Goal: Communication & Community: Answer question/provide support

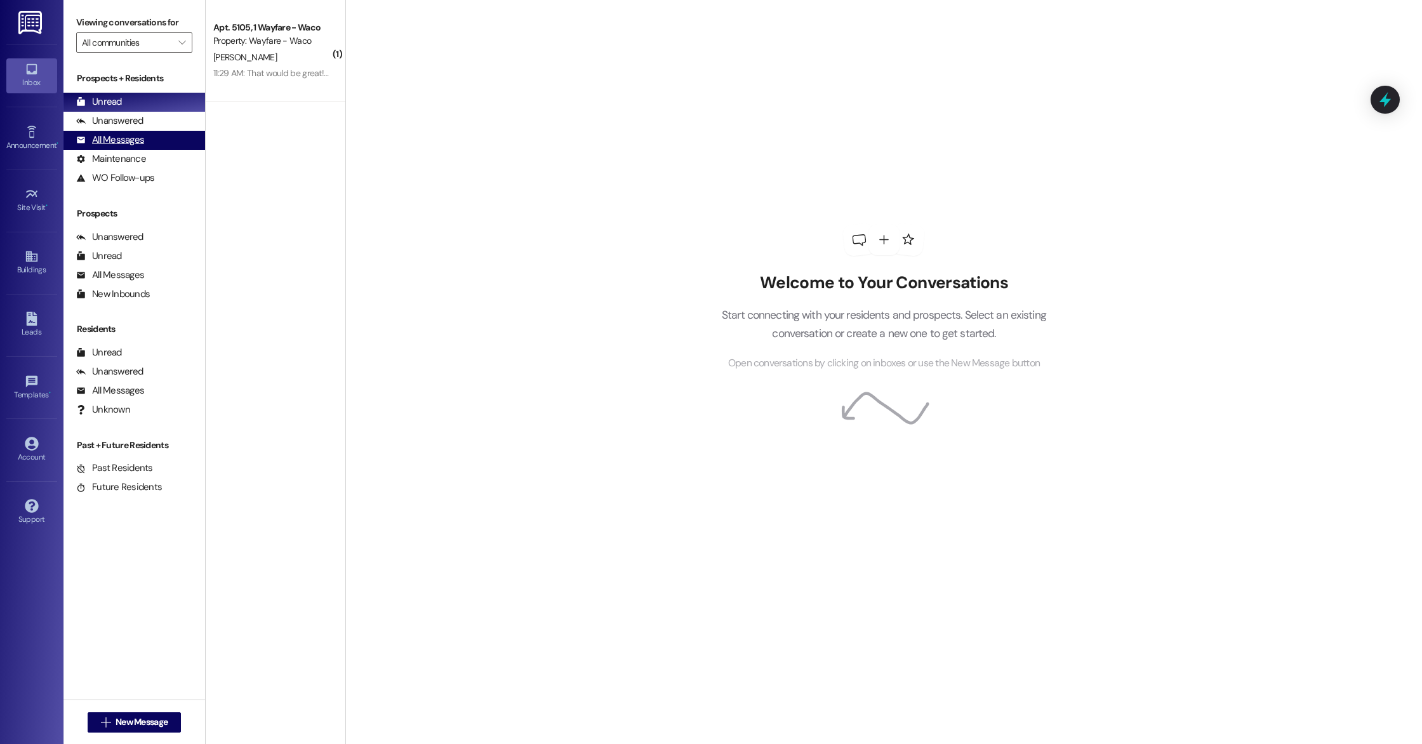
click at [118, 138] on div "All Messages" at bounding box center [110, 139] width 68 height 13
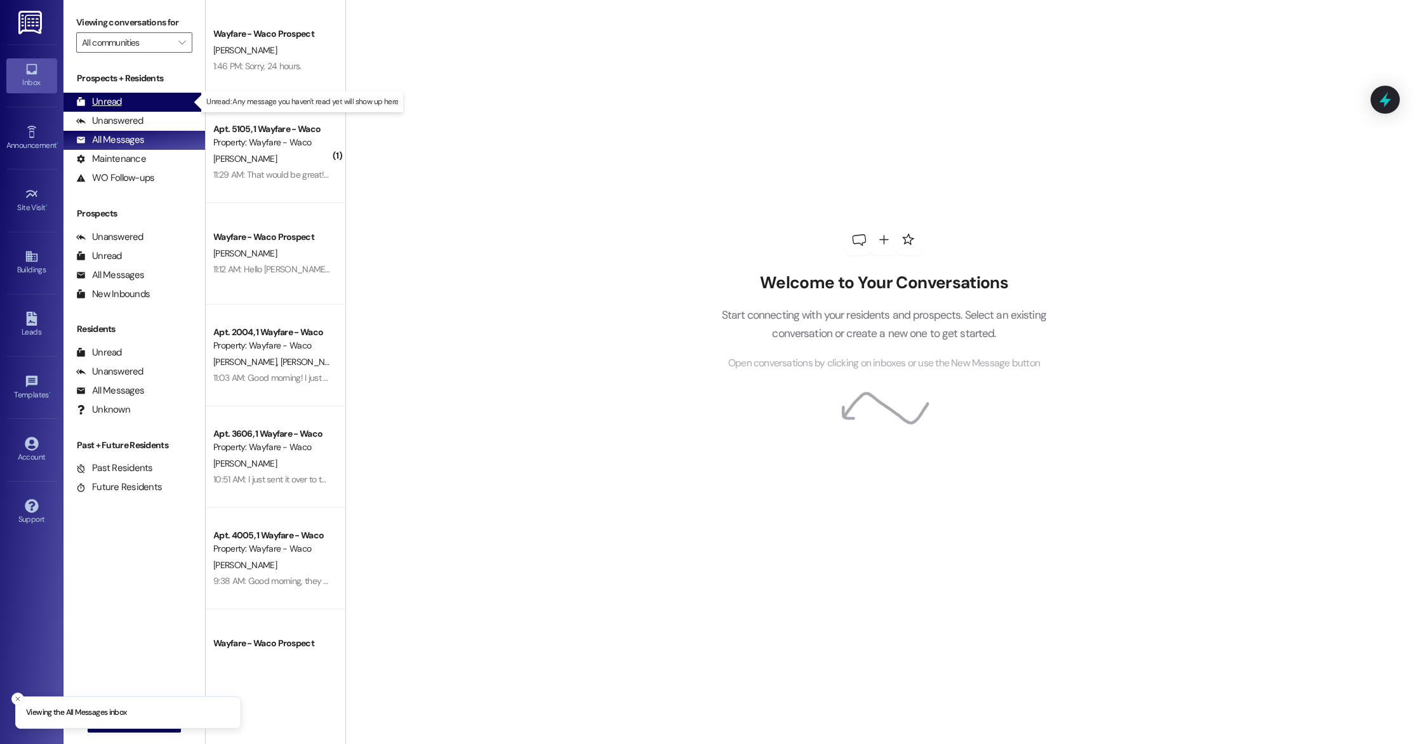
click at [93, 102] on div "Unread" at bounding box center [99, 101] width 46 height 13
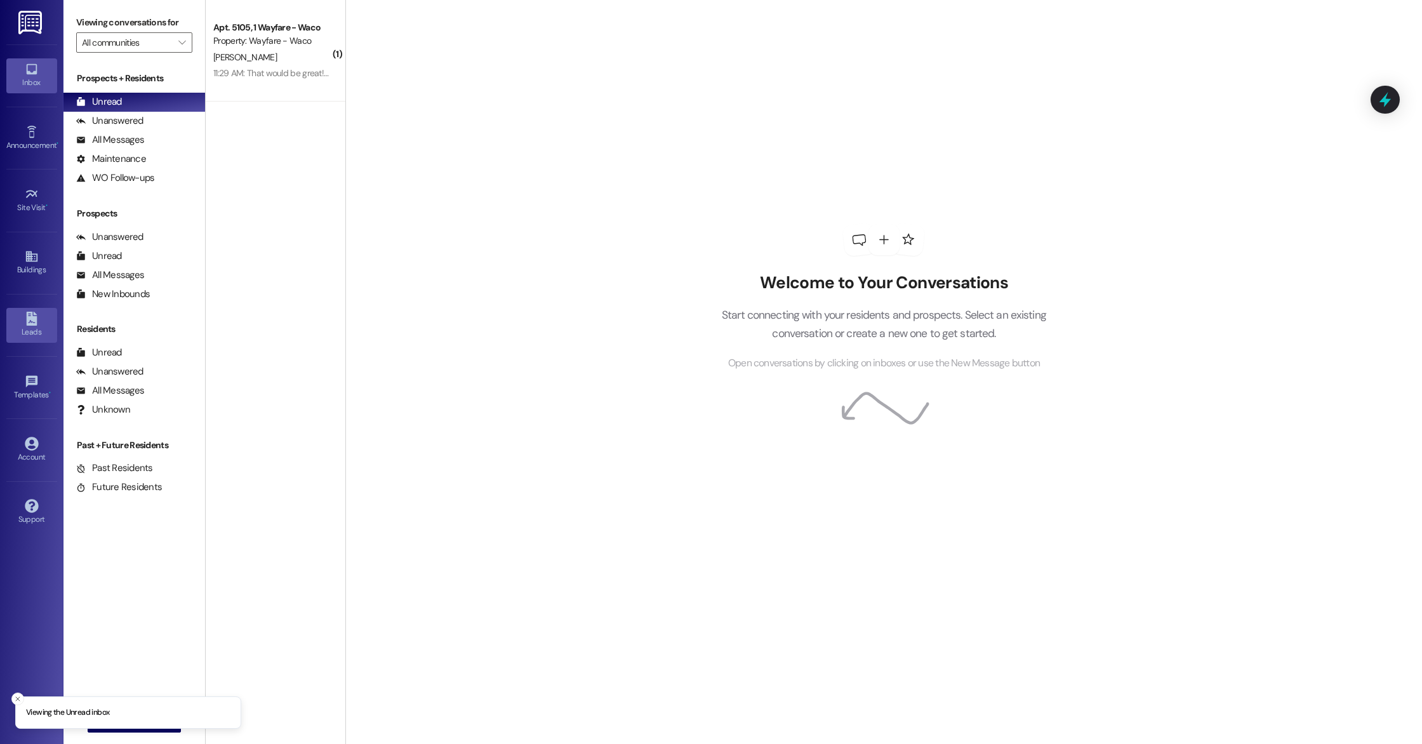
click at [23, 326] on div "Leads" at bounding box center [32, 332] width 64 height 13
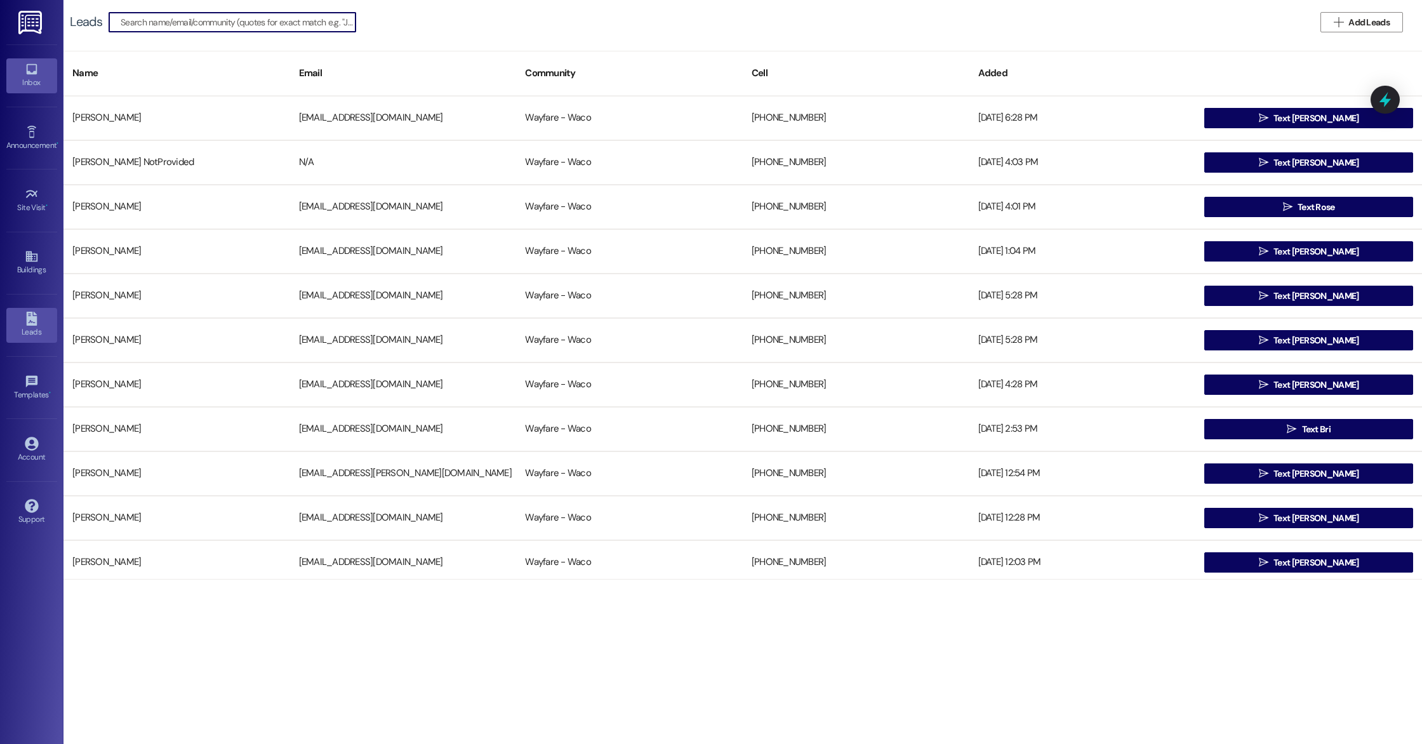
click at [33, 82] on div "Inbox" at bounding box center [32, 82] width 64 height 13
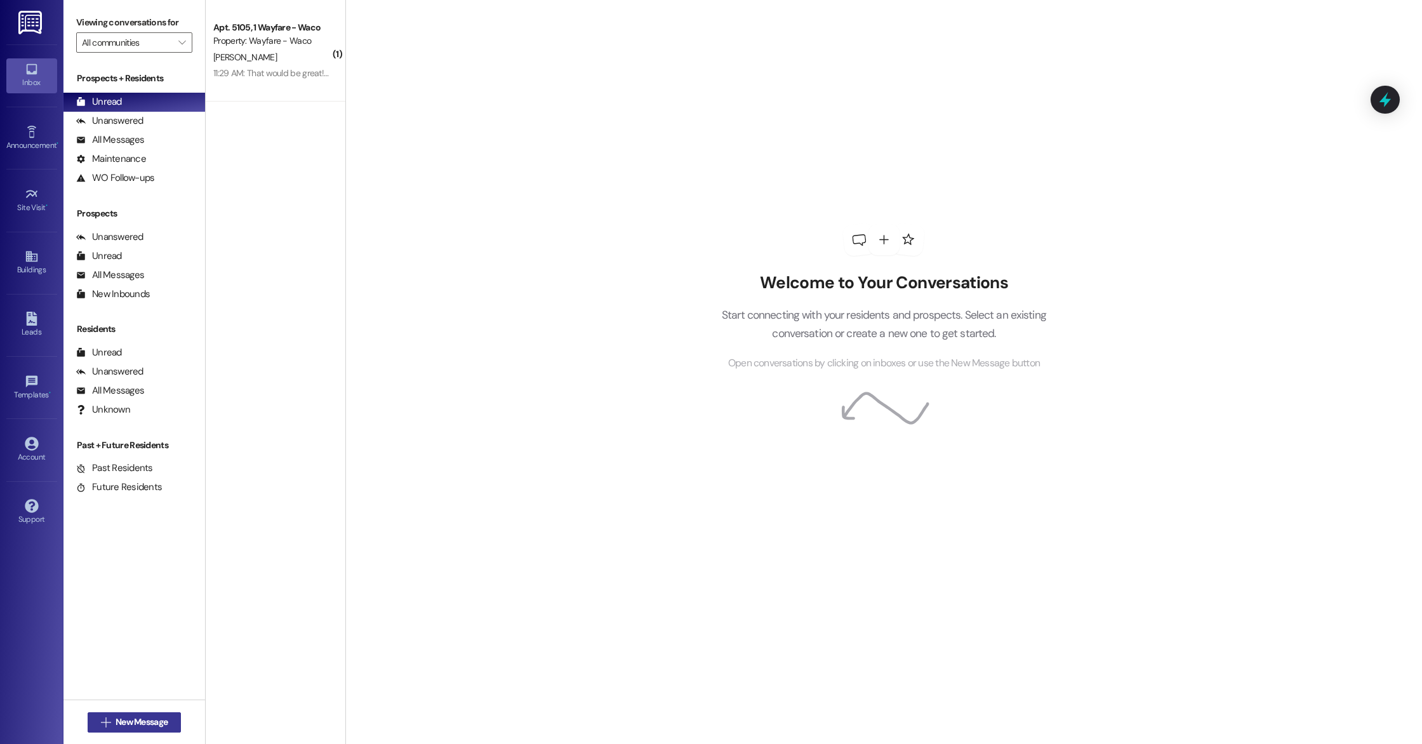
click at [142, 720] on span "New Message" at bounding box center [142, 722] width 52 height 13
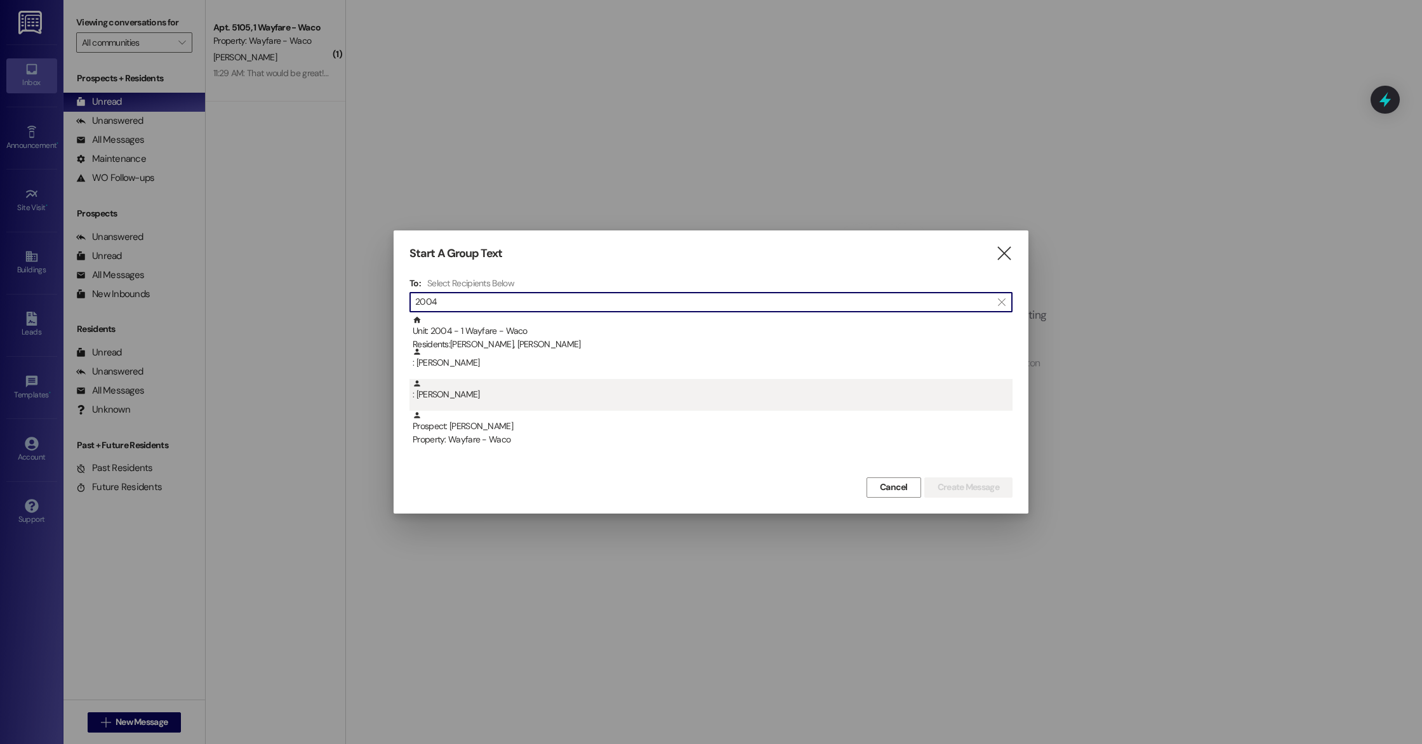
type input "2004"
click at [478, 399] on div ": [PERSON_NAME]" at bounding box center [713, 390] width 600 height 22
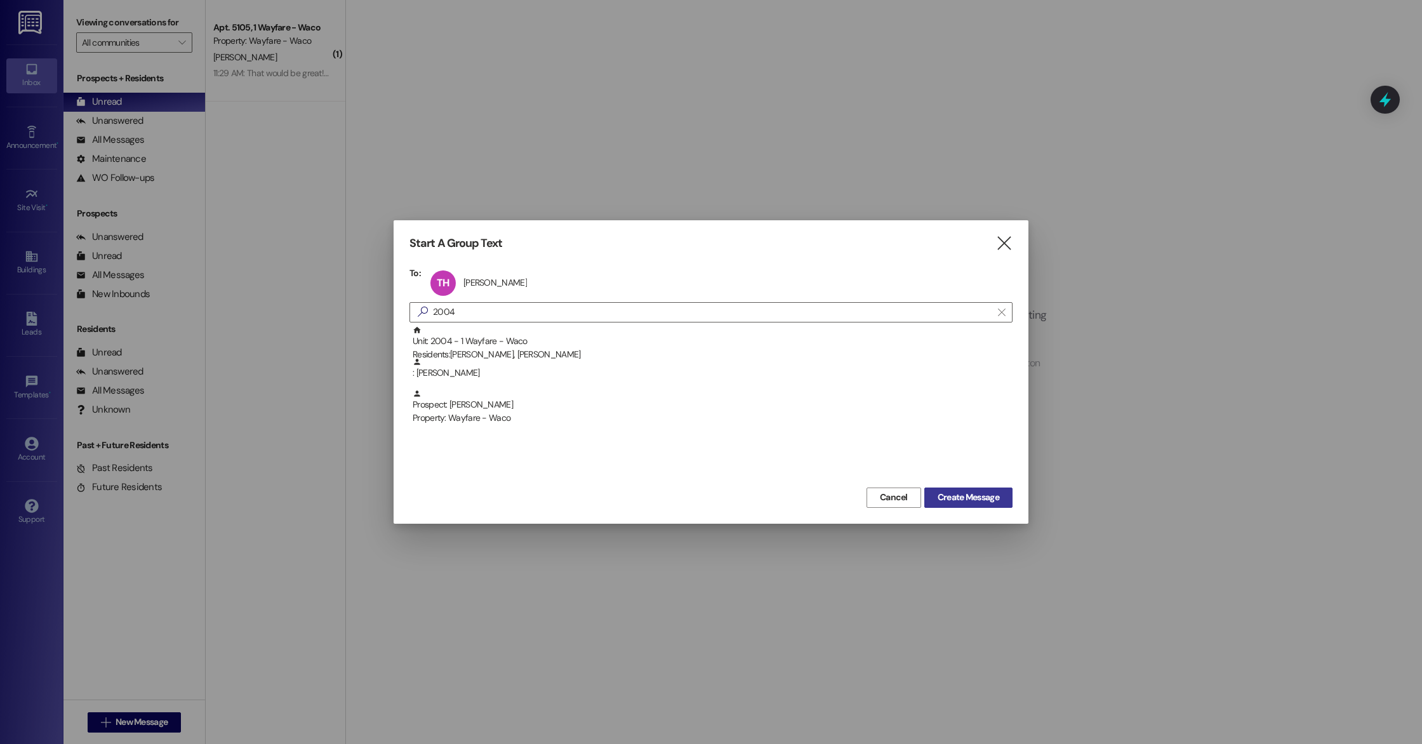
click at [966, 498] on span "Create Message" at bounding box center [969, 497] width 62 height 13
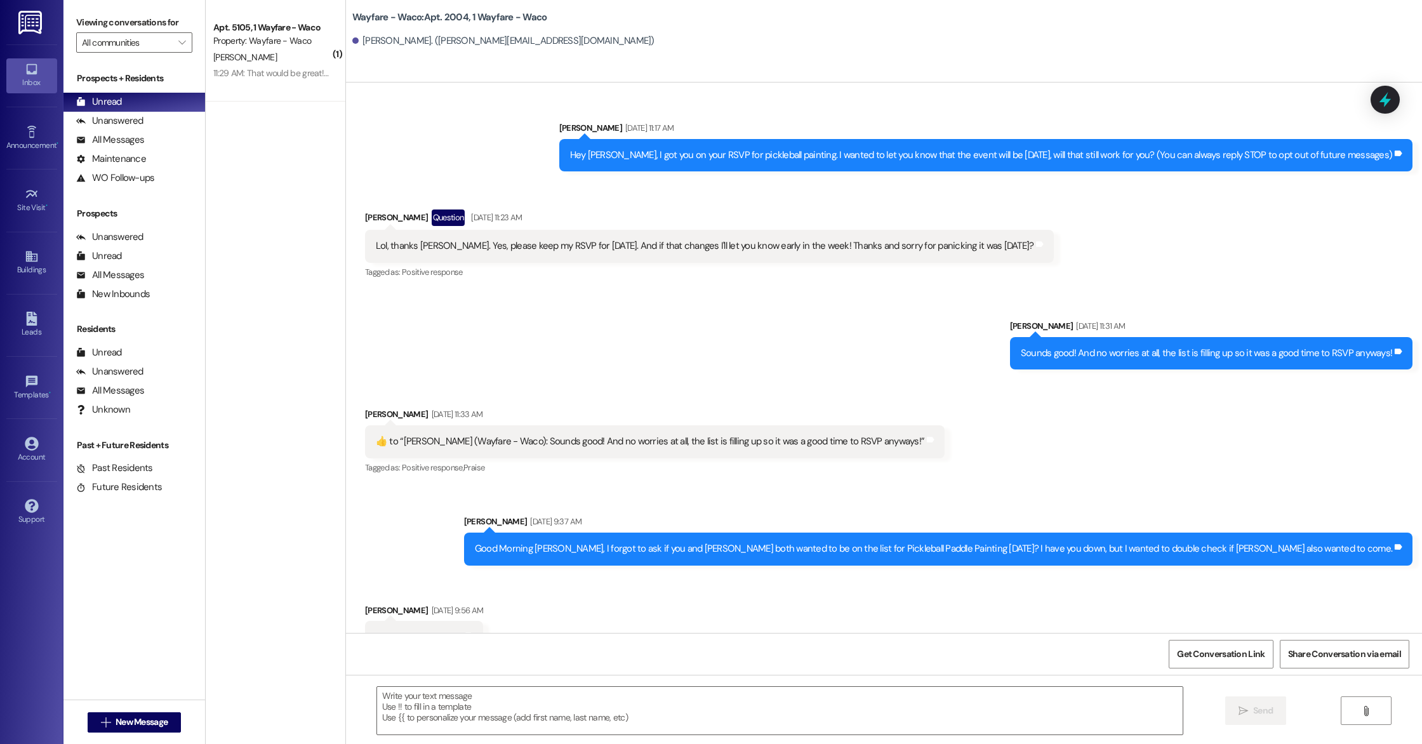
scroll to position [30, 0]
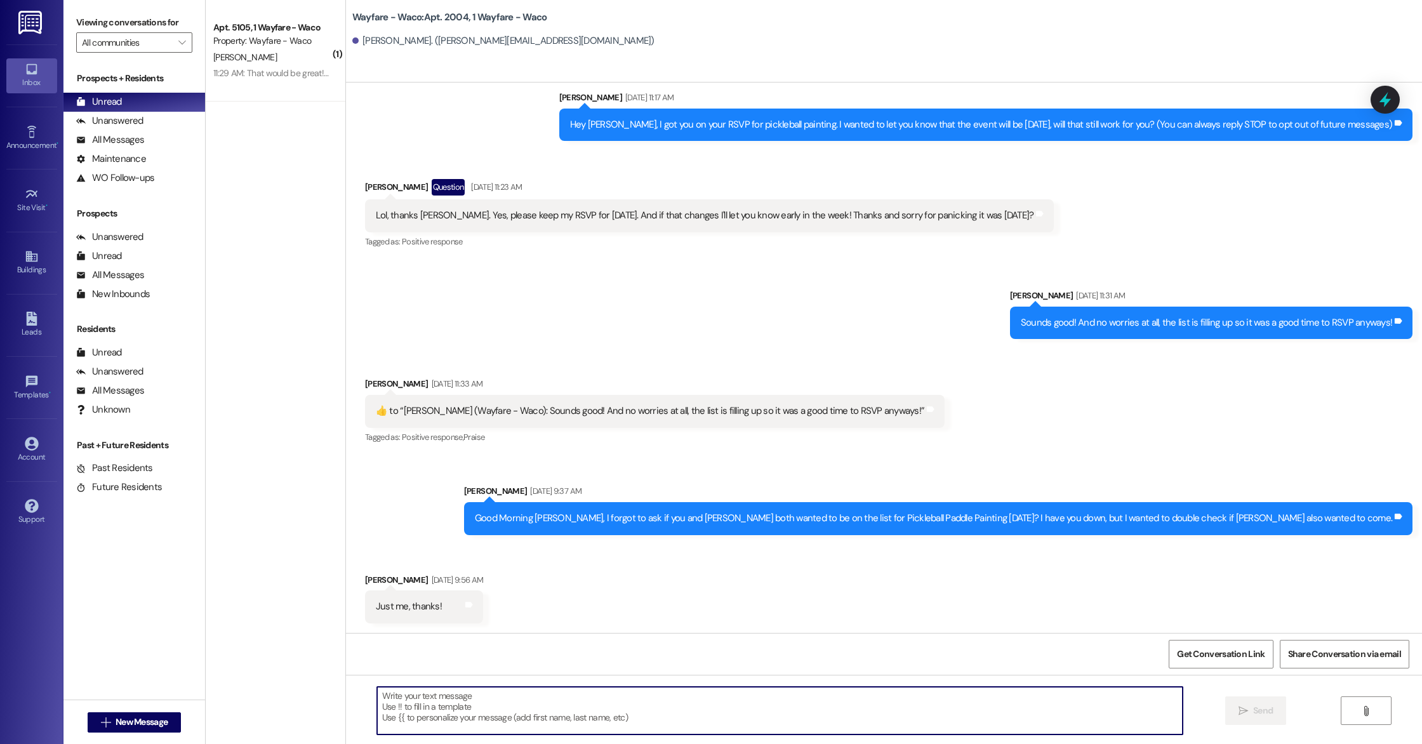
click at [483, 719] on textarea at bounding box center [780, 711] width 806 height 48
paste textarea "[URL][DOMAIN_NAME]"
type textarea "[URL][DOMAIN_NAME]"
click at [1257, 715] on span "Send" at bounding box center [1264, 710] width 20 height 13
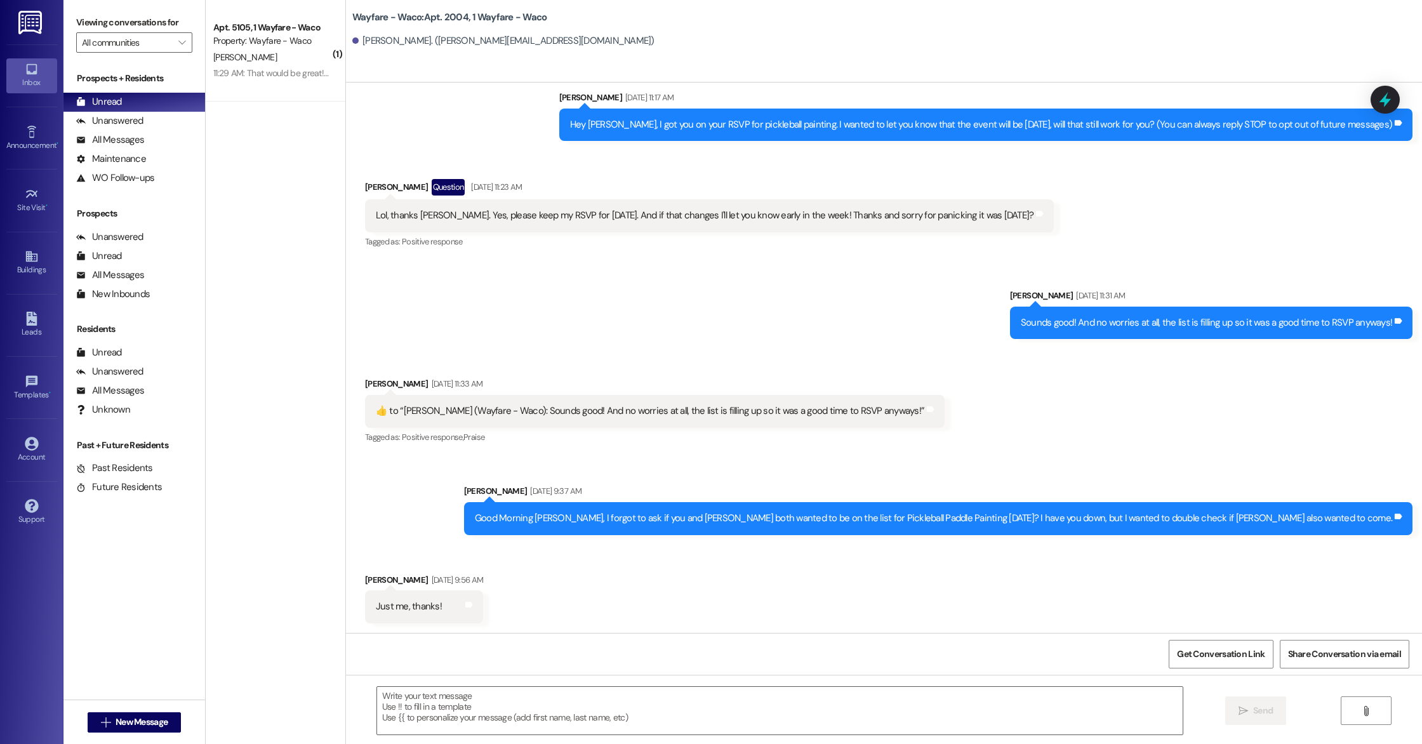
scroll to position [314, 0]
